Goal: Task Accomplishment & Management: Manage account settings

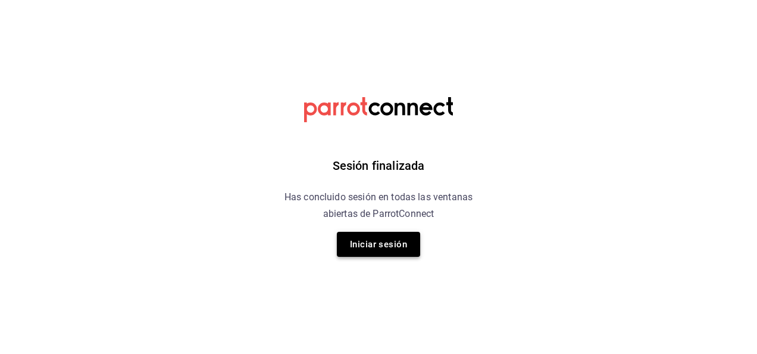
click at [375, 256] on button "Iniciar sesión" at bounding box center [378, 244] width 83 height 25
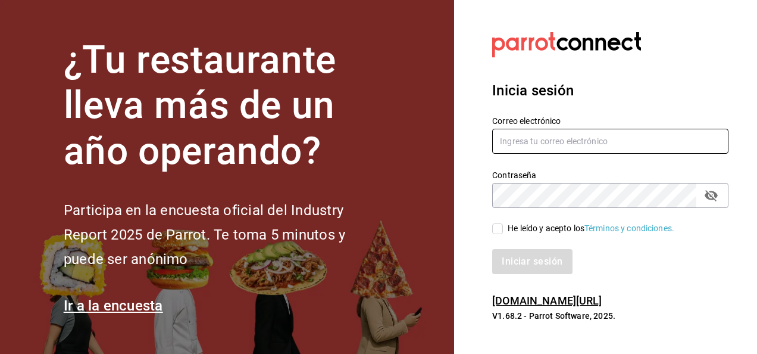
type input "hijasdelaenchilada2018@gmail.com"
click at [534, 133] on input "hijasdelaenchilada2018@gmail.com" at bounding box center [610, 141] width 236 height 25
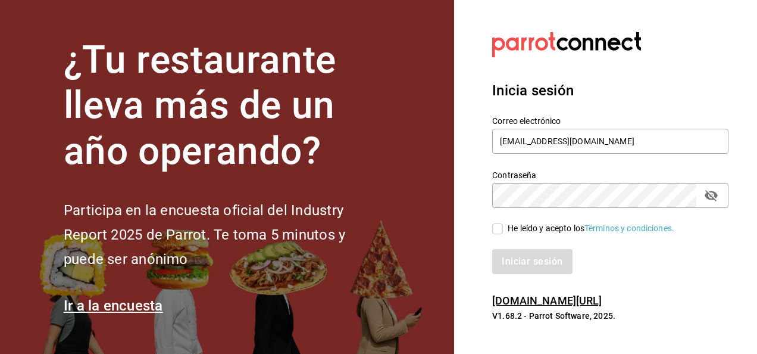
click at [497, 232] on input "He leído y acepto los Términos y condiciones." at bounding box center [497, 228] width 11 height 11
checkbox input "true"
click at [500, 251] on button "Iniciar sesión" at bounding box center [532, 261] width 81 height 25
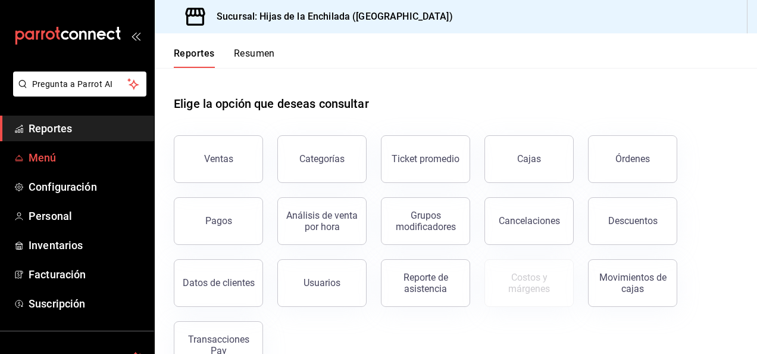
click at [67, 155] on span "Menú" at bounding box center [87, 157] width 116 height 16
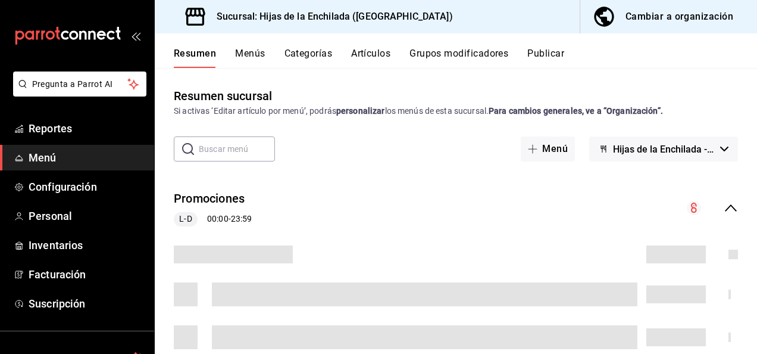
click at [372, 50] on button "Artículos" at bounding box center [370, 58] width 39 height 20
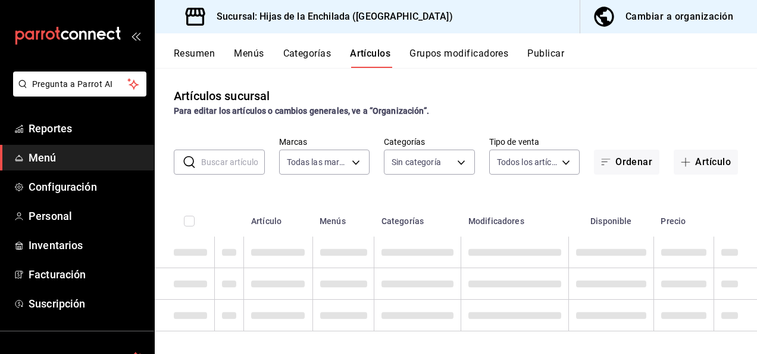
type input "6a50c368-f85e-47bc-b98a-ba75d7e521c6"
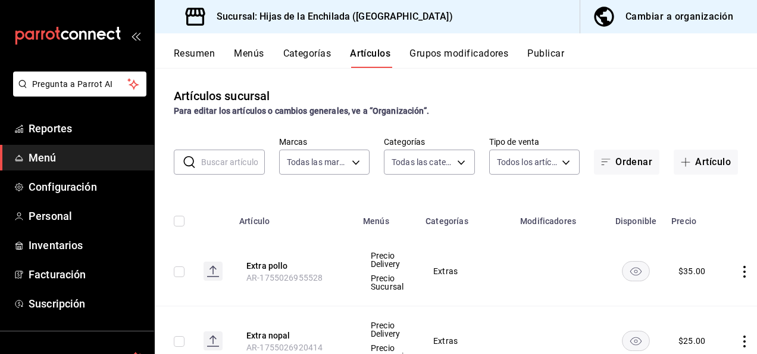
type input "3dc6cdd3-17d0-46b8-b90b-941a62dae284,5d6536b5-921b-420a-a9ee-5464ed42cfe9,f46c6…"
click at [245, 167] on input "text" at bounding box center [233, 162] width 64 height 24
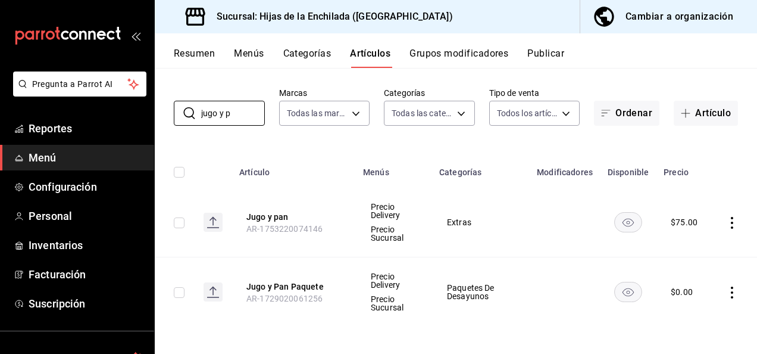
scroll to position [50, 0]
type input "jugo y p"
click at [726, 220] on icon "actions" at bounding box center [732, 222] width 12 height 12
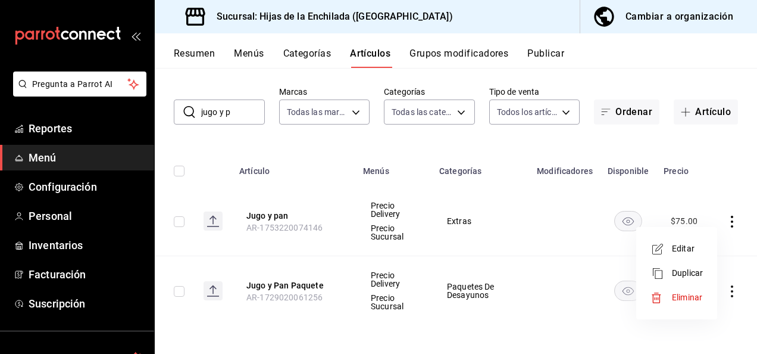
click at [681, 246] on span "Editar" at bounding box center [687, 248] width 31 height 13
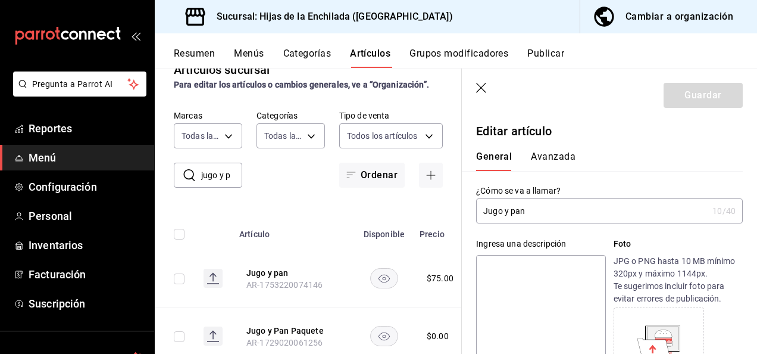
click at [550, 163] on button "Avanzada" at bounding box center [553, 161] width 45 height 20
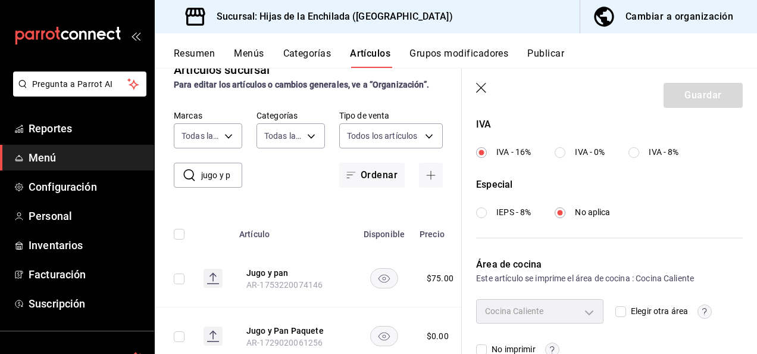
scroll to position [486, 0]
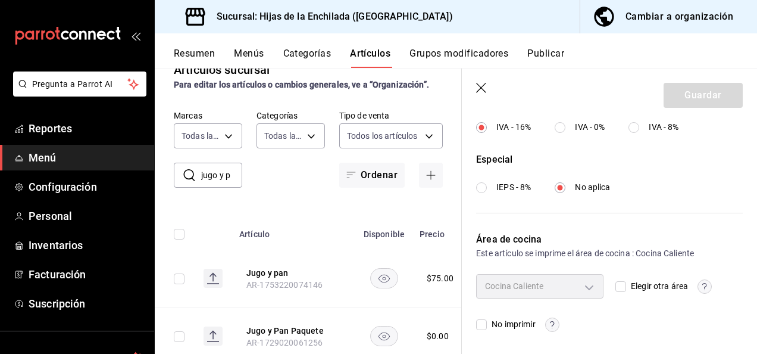
click at [619, 287] on input "Elegir otra área" at bounding box center [621, 286] width 11 height 11
checkbox input "true"
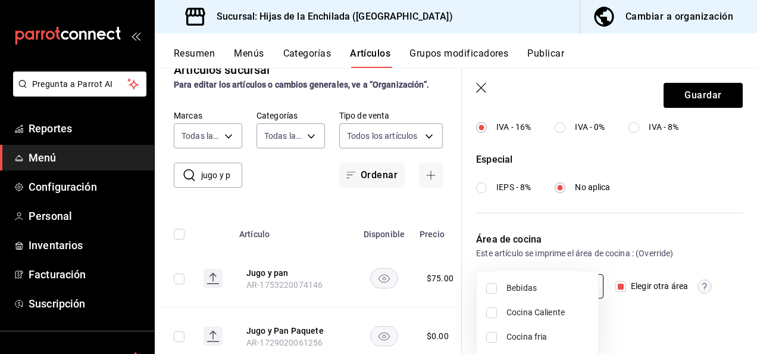
click at [587, 291] on body "Pregunta a Parrot AI Reportes Menú Configuración Personal Inventarios Facturaci…" at bounding box center [378, 177] width 757 height 354
click at [523, 330] on li "Cocina fria" at bounding box center [537, 337] width 121 height 24
type input "5e489539-7fba-49d6-a3a5-a370711013bd"
checkbox input "true"
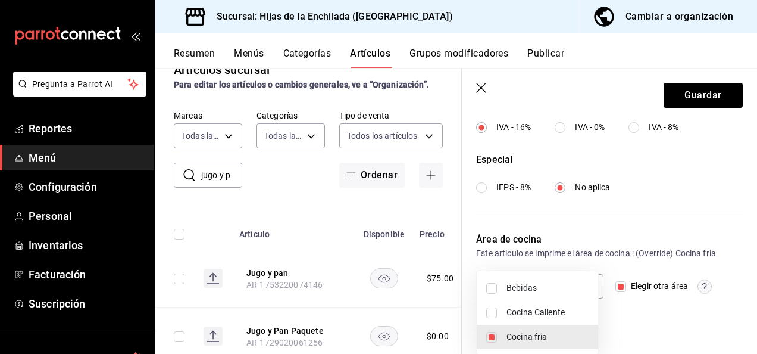
click at [500, 290] on li "Bebidas" at bounding box center [537, 288] width 121 height 24
type input "5e489539-7fba-49d6-a3a5-a370711013bd,e4b01a86-9983-4790-b553-e0f011fc6981"
checkbox input "true"
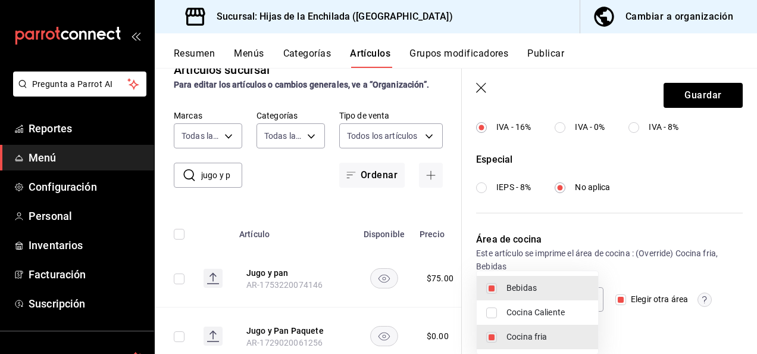
click at [493, 298] on li "Bebidas" at bounding box center [537, 288] width 121 height 24
type input "5e489539-7fba-49d6-a3a5-a370711013bd"
checkbox input "false"
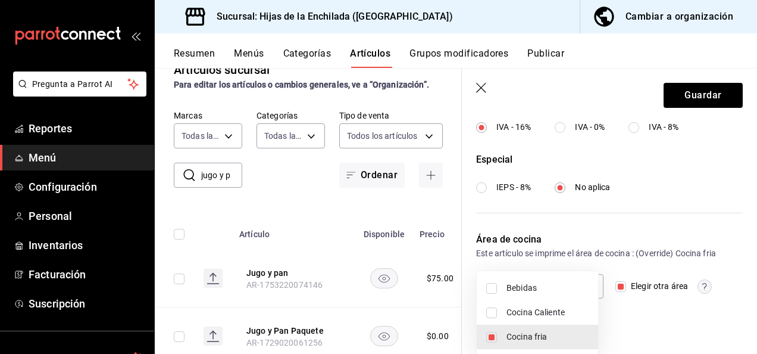
click at [680, 93] on div at bounding box center [378, 177] width 757 height 354
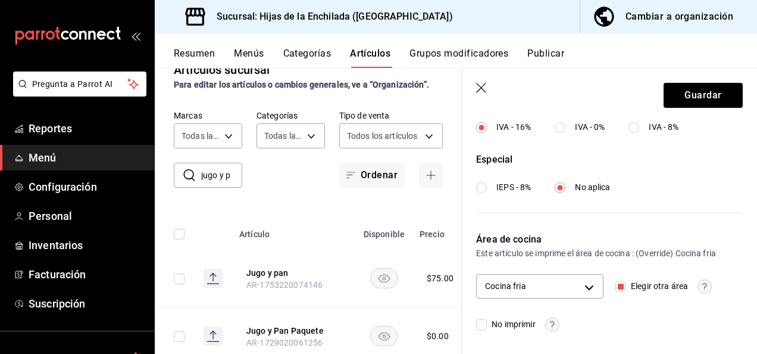
drag, startPoint x: 680, startPoint y: 93, endPoint x: 626, endPoint y: 87, distance: 53.9
click at [626, 87] on header "Guardar" at bounding box center [609, 92] width 295 height 49
click at [692, 99] on button "Guardar" at bounding box center [703, 95] width 79 height 25
